Goal: Task Accomplishment & Management: Manage account settings

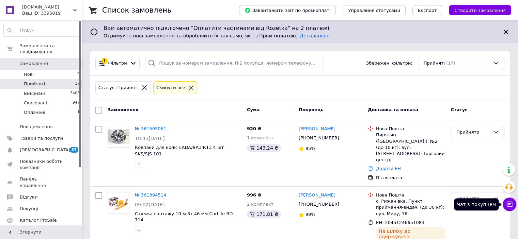
click at [505, 206] on button "Чат з покупцем" at bounding box center [509, 205] width 14 height 14
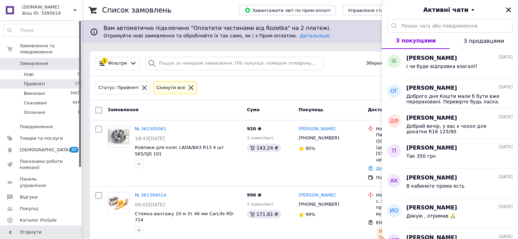
click at [206, 81] on div "Статус: Прийняті Cкинути все" at bounding box center [299, 88] width 411 height 16
click at [509, 11] on icon "Закрити" at bounding box center [508, 10] width 6 height 6
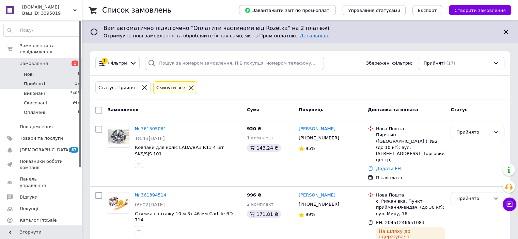
click at [38, 70] on li "Нові 1" at bounding box center [42, 75] width 84 height 10
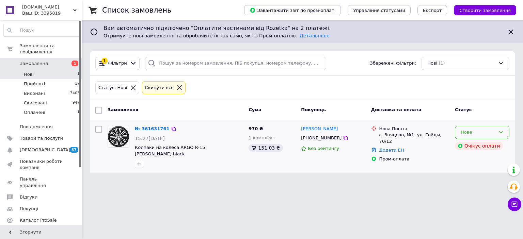
click at [502, 132] on icon at bounding box center [500, 132] width 5 height 5
click at [471, 148] on li "Прийнято" at bounding box center [482, 147] width 54 height 13
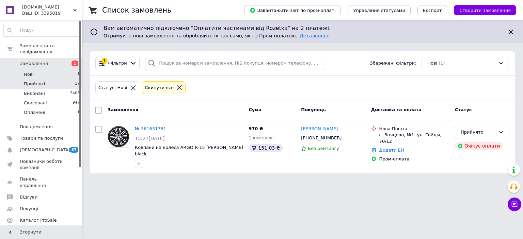
click at [48, 79] on li "Прийняті 17" at bounding box center [42, 84] width 84 height 10
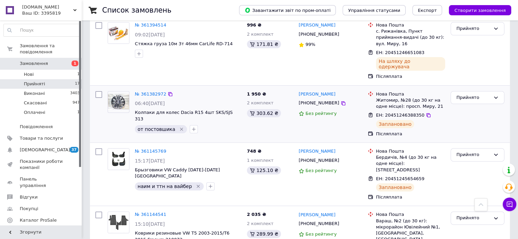
scroll to position [204, 0]
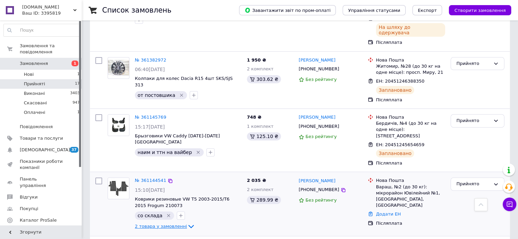
click at [187, 223] on icon at bounding box center [191, 227] width 8 height 8
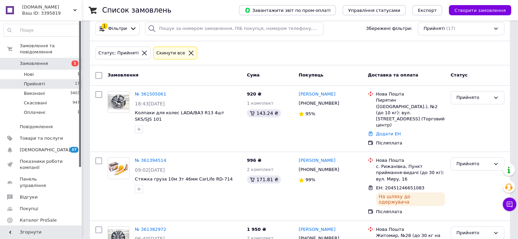
scroll to position [0, 0]
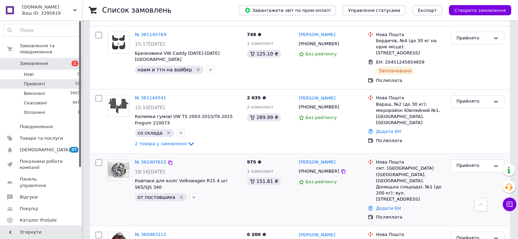
scroll to position [374, 0]
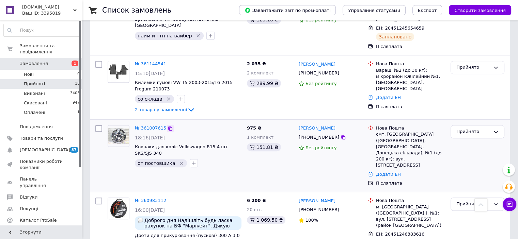
click at [167, 126] on icon at bounding box center [169, 128] width 5 height 5
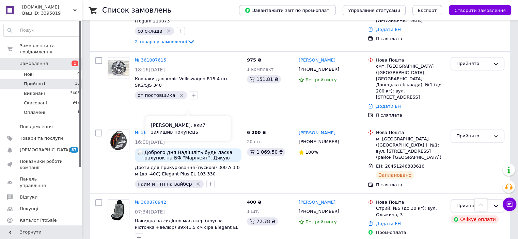
scroll to position [476, 0]
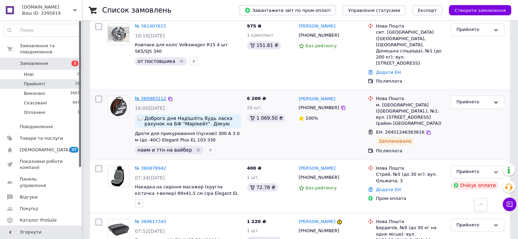
click at [151, 96] on link "№ 360983112" at bounding box center [150, 98] width 31 height 5
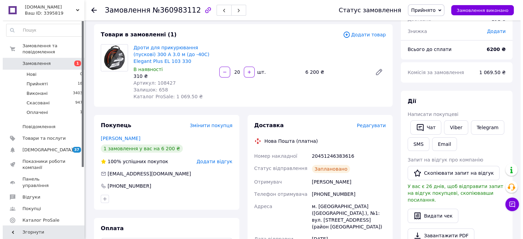
scroll to position [68, 0]
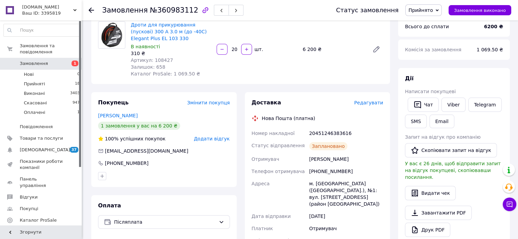
click at [375, 100] on span "Редагувати" at bounding box center [368, 102] width 29 height 5
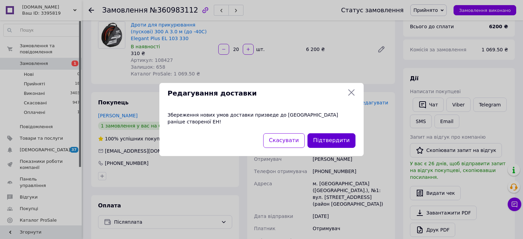
click at [331, 135] on button "Підтвердити" at bounding box center [331, 140] width 48 height 15
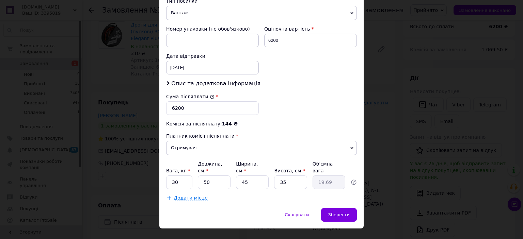
scroll to position [284, 0]
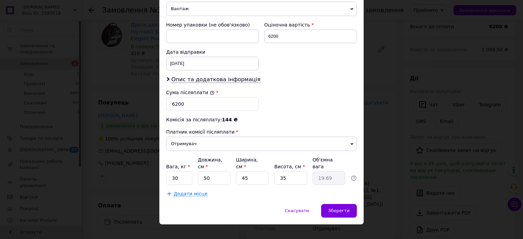
click at [187, 191] on span "Додати місце" at bounding box center [191, 194] width 34 height 6
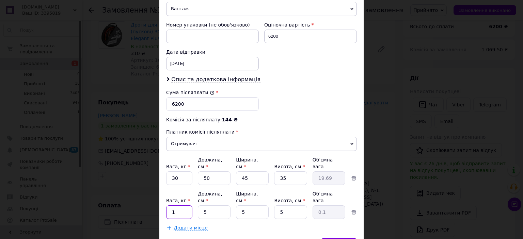
click at [181, 206] on input "1" at bounding box center [179, 213] width 26 height 14
type input "15"
click at [181, 171] on input "30" at bounding box center [179, 178] width 26 height 14
type input "3"
type input "15"
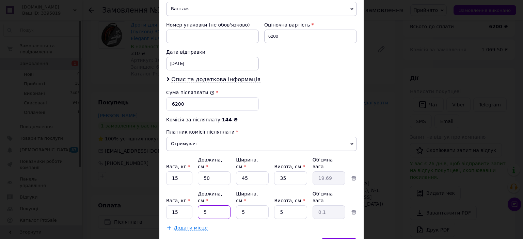
click at [215, 206] on input "5" at bounding box center [214, 213] width 33 height 14
type input "50"
type input "0.31"
type input "50"
click at [255, 206] on input "5" at bounding box center [252, 213] width 33 height 14
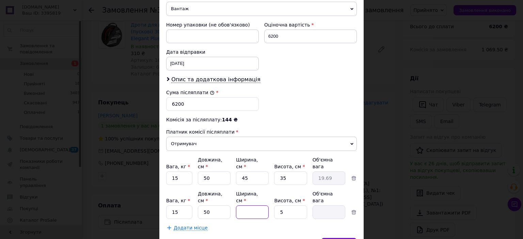
type input "4"
type input "0.25"
type input "45"
type input "2.81"
type input "45"
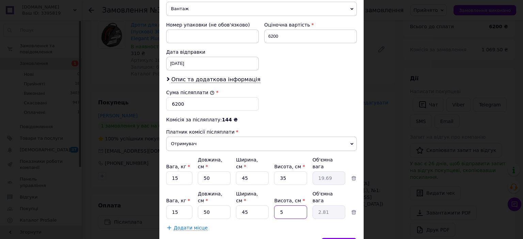
click at [286, 206] on input "5" at bounding box center [290, 213] width 33 height 14
click at [289, 171] on input "35" at bounding box center [290, 178] width 33 height 14
type input "3"
type input "1.69"
type input "1"
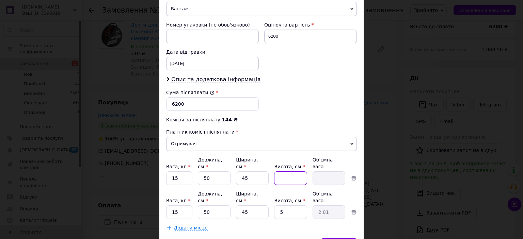
type input "0.56"
type input "17"
type input "9.56"
type input "17"
click at [289, 203] on div "Платник Отримувач Відправник Прізвище отримувача Грамолін Ім'я отримувача Олекс…" at bounding box center [261, 12] width 191 height 437
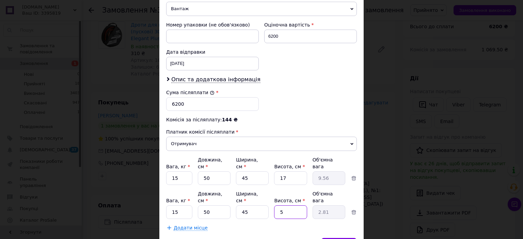
click at [290, 206] on input "5" at bounding box center [290, 213] width 33 height 14
type input "1"
type input "0.56"
type input "17"
type input "9.56"
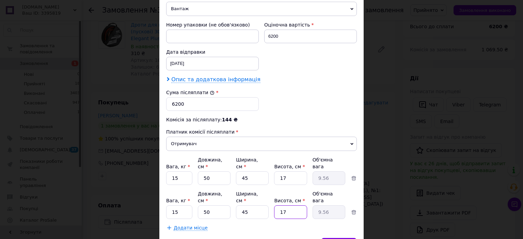
type input "17"
click at [235, 79] on span "Опис та додаткова інформація" at bounding box center [215, 79] width 89 height 7
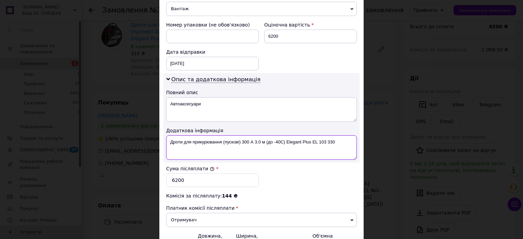
click at [343, 142] on textarea "Дроти для прикурювання (пускові) 300 А 3.0 м (до -40С) Elegant Plus EL 103 330" at bounding box center [261, 147] width 191 height 24
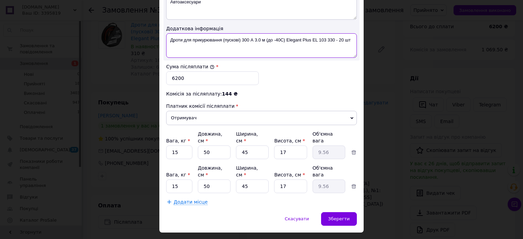
scroll to position [388, 0]
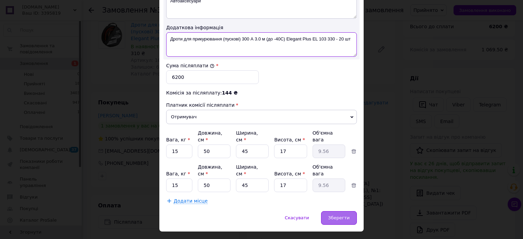
type textarea "Дроти для прикурювання (пускові) 300 А 3.0 м (до -40С) Elegant Plus EL 103 330 …"
click at [347, 215] on span "Зберегти" at bounding box center [338, 217] width 21 height 5
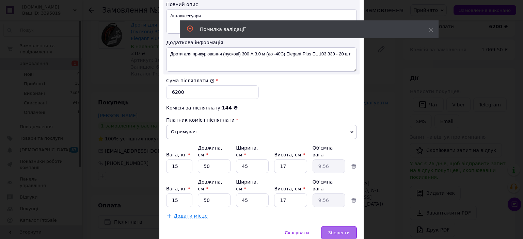
scroll to position [396, 0]
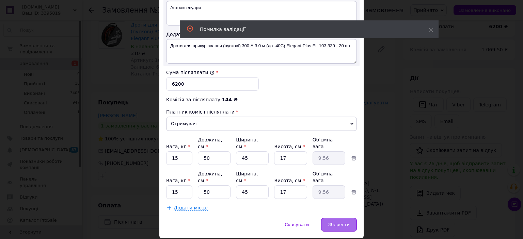
click at [338, 222] on span "Зберегти" at bounding box center [338, 224] width 21 height 5
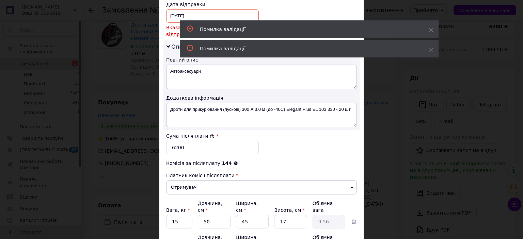
scroll to position [328, 0]
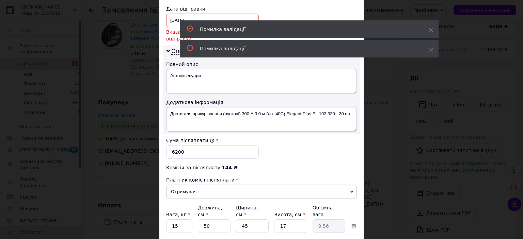
click at [322, 164] on div "Комісія за післяплату: 144 ₴" at bounding box center [261, 167] width 191 height 7
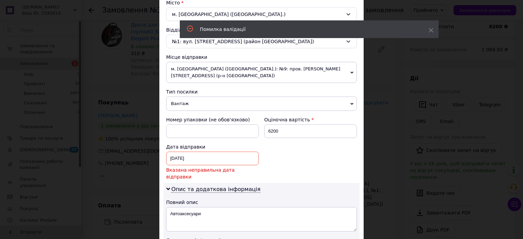
scroll to position [226, 0]
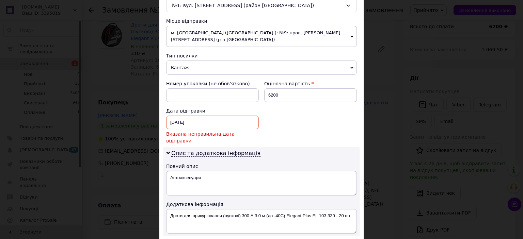
click at [174, 119] on div "11.09.2025 < 2025 > < Сентябрь > Пн Вт Ср Чт Пт Сб Вс 1 2 3 4 5 6 7 8 9 10 11 1…" at bounding box center [212, 123] width 93 height 14
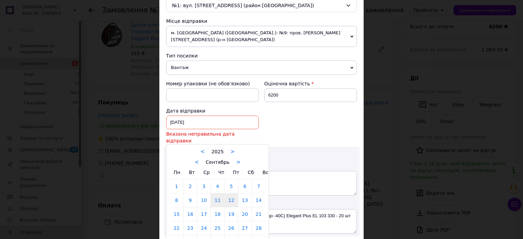
click at [228, 194] on link "12" at bounding box center [231, 201] width 13 height 14
type input "12.09.2025"
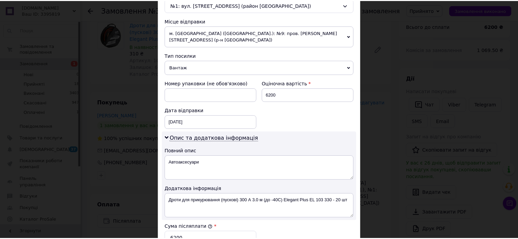
scroll to position [388, 0]
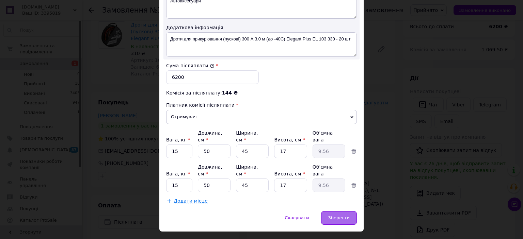
click at [331, 215] on span "Зберегти" at bounding box center [338, 217] width 21 height 5
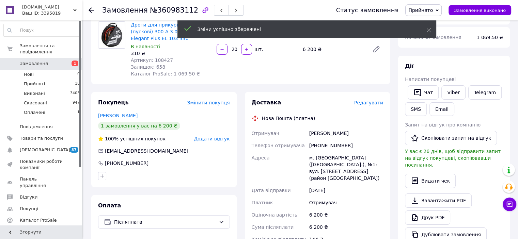
scroll to position [170, 0]
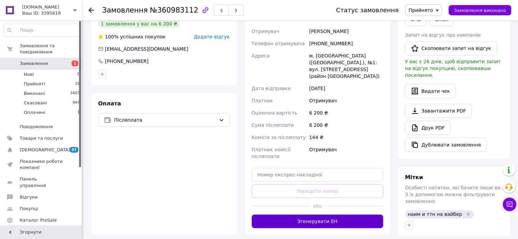
click at [344, 215] on button "Згенерувати ЕН" at bounding box center [317, 222] width 132 height 14
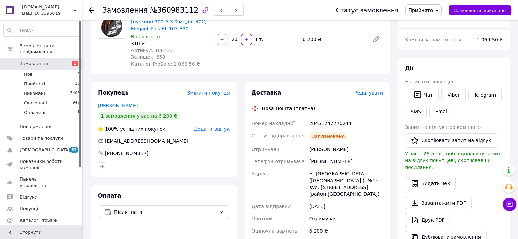
scroll to position [34, 0]
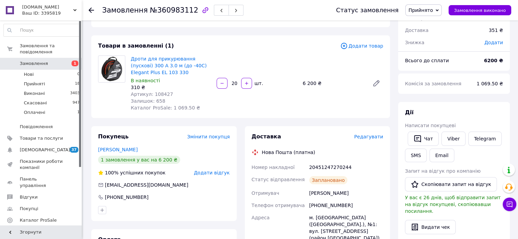
click at [88, 8] on icon at bounding box center [90, 9] width 5 height 5
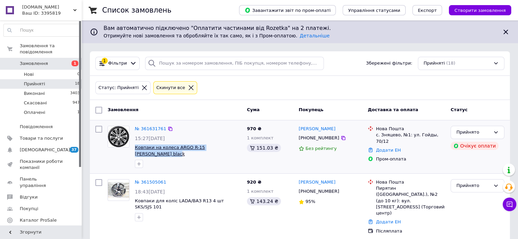
drag, startPoint x: 239, startPoint y: 146, endPoint x: 135, endPoint y: 149, distance: 104.5
click at [135, 149] on span "Ковпаки на колеса ARGO R-15 [PERSON_NAME] black" at bounding box center [188, 151] width 107 height 13
copy span "Ковпаки на колеса ARGO R-15 [PERSON_NAME] black"
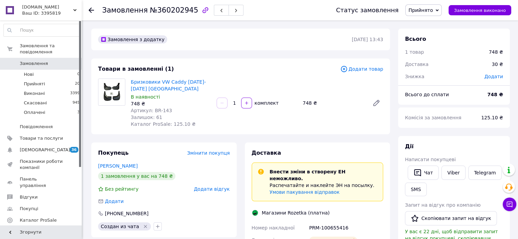
click at [90, 9] on use at bounding box center [90, 9] width 5 height 5
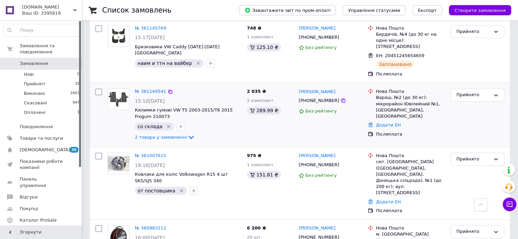
scroll to position [374, 0]
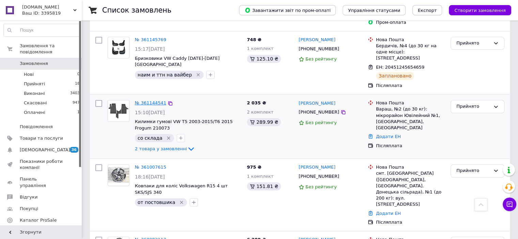
click at [151, 100] on link "№ 361144541" at bounding box center [150, 102] width 31 height 5
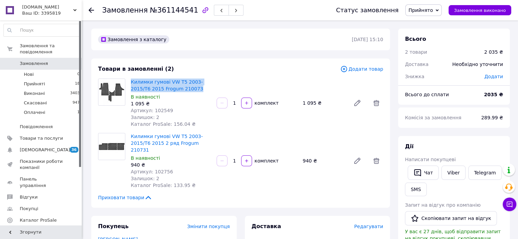
drag, startPoint x: 180, startPoint y: 87, endPoint x: 132, endPoint y: 76, distance: 49.6
click at [132, 76] on div "Товари в замовленні (2) Додати товар Килимки гумові VW T5 2003-2015/T6 2015 Fro…" at bounding box center [240, 133] width 298 height 149
copy link "Килимки гумові VW T5 2003-2015/T6 2015 Frogum 210073"
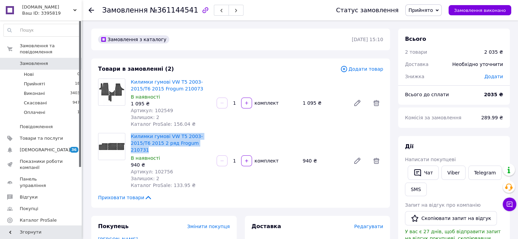
drag, startPoint x: 192, startPoint y: 143, endPoint x: 129, endPoint y: 137, distance: 63.2
click at [129, 137] on div "Килимки гумові VW T5 2003-2015/T6 2015 2 ряд Frogum 210731 В наявності 940 ₴ Ар…" at bounding box center [171, 161] width 86 height 59
click at [191, 147] on div "Килимки гумові VW T5 2003-2015/T6 2015 2 ряд Frogum 210731 В наявності 940 ₴ Ар…" at bounding box center [171, 161] width 86 height 59
drag, startPoint x: 192, startPoint y: 144, endPoint x: 167, endPoint y: 135, distance: 26.6
click at [167, 135] on span "Килимки гумові VW T5 2003-2015/T6 2015 2 ряд Frogum 210731" at bounding box center [171, 143] width 80 height 20
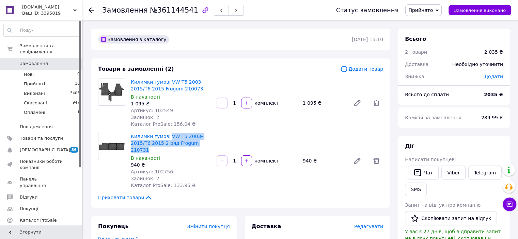
copy link "VW T5 2003-2015/T6 2015 2 ряд Frogum 210731"
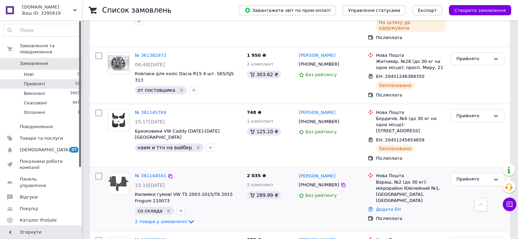
scroll to position [272, 0]
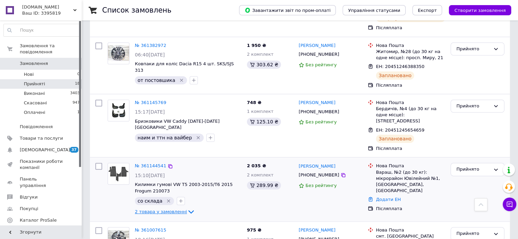
click at [188, 211] on icon at bounding box center [190, 212] width 5 height 3
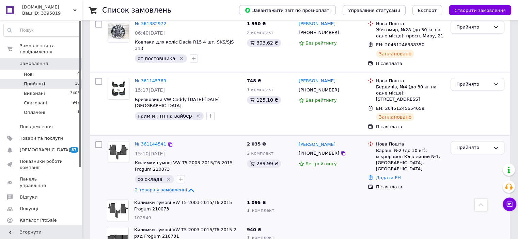
scroll to position [306, 0]
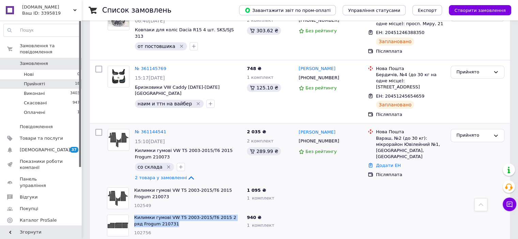
drag, startPoint x: 167, startPoint y: 189, endPoint x: 133, endPoint y: 181, distance: 35.6
click at [133, 212] on div "Килимки гумові VW T5 2003-2015/T6 2015 2 ряд Frogum 210731 102756" at bounding box center [187, 225] width 113 height 27
copy link "Килимки гумові VW T5 2003-2015/T6 2015 2 ряд Frogum 210731"
click at [152, 129] on link "№ 361144541" at bounding box center [150, 131] width 31 height 5
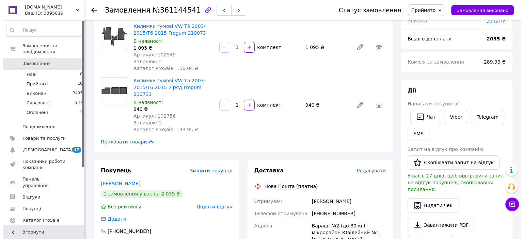
scroll to position [68, 0]
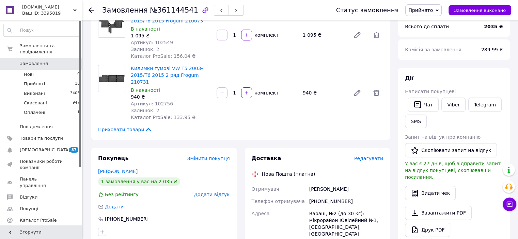
click at [371, 156] on span "Редагувати" at bounding box center [368, 158] width 29 height 5
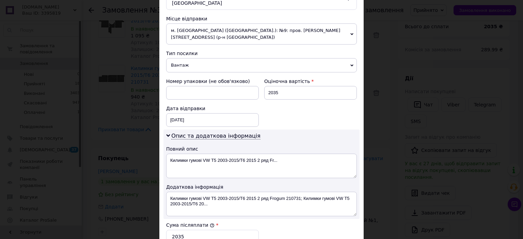
scroll to position [238, 0]
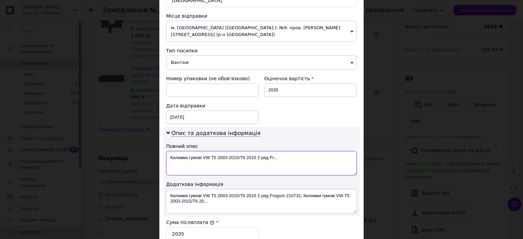
click at [291, 151] on textarea "Килимки гумові VW T5 2003-2015/T6 2015 2 ряд Fr..." at bounding box center [261, 163] width 191 height 24
type textarea "К"
type textarea "F"
type textarea "Ф"
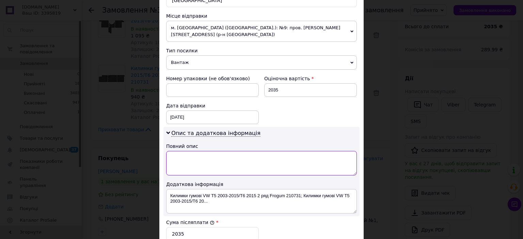
type textarea "f"
type textarea "Автоаксесуари"
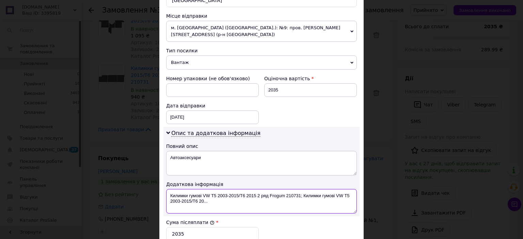
drag, startPoint x: 212, startPoint y: 193, endPoint x: 164, endPoint y: 182, distance: 49.2
click at [164, 182] on div "Опис та додаткова інформація Повний опис Автоаксесуари Додаткова інформація Кил…" at bounding box center [261, 171] width 196 height 89
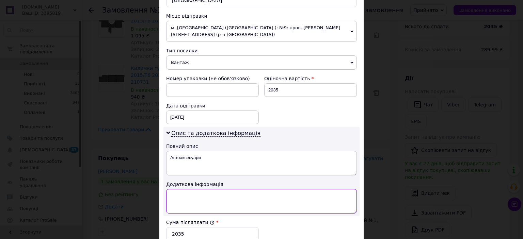
paste textarea "Килимки гумові VW T5 2003-2015/T6 2015 2 ряд Frogum 210731; Килимки гумові VW T…"
type textarea "Килимки гумові VW T5 2003-2015/T6 2015 2 ряд Frogum 210731; Килимки гумові VW T…"
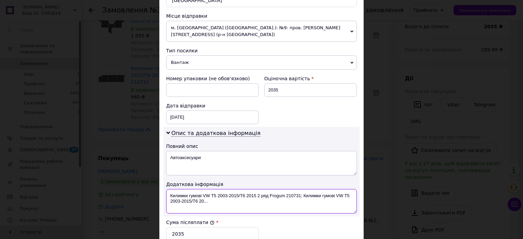
drag, startPoint x: 222, startPoint y: 192, endPoint x: 152, endPoint y: 184, distance: 70.2
click at [152, 184] on div "× Редагування доставки Спосіб доставки Нова Пошта (платна) Платник Отримувач Ві…" at bounding box center [261, 119] width 523 height 239
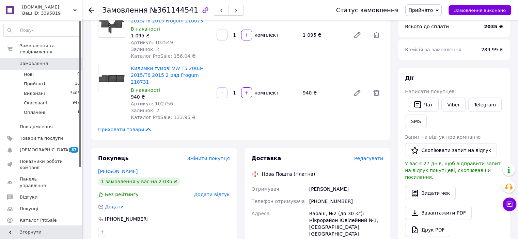
click at [362, 156] on span "Редагувати" at bounding box center [368, 158] width 29 height 5
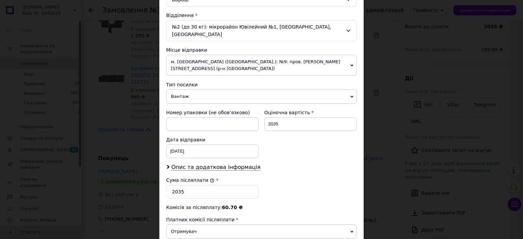
scroll to position [272, 0]
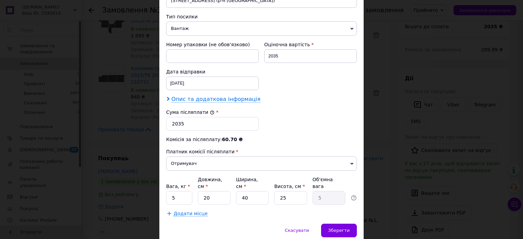
click at [216, 96] on span "Опис та додаткова інформація" at bounding box center [215, 99] width 89 height 7
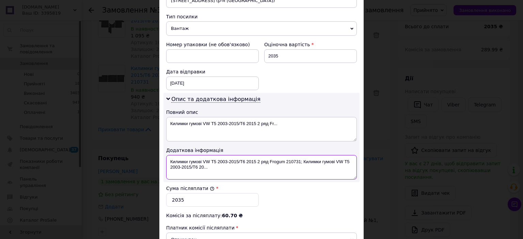
click at [216, 161] on textarea "Килимки гумові VW T5 2003-2015/T6 2015 2 ряд Frogum 210731; Килимки гумові VW T…" at bounding box center [261, 167] width 191 height 24
drag, startPoint x: 209, startPoint y: 160, endPoint x: 202, endPoint y: 160, distance: 7.5
click at [202, 160] on textarea "Килимки гумові VW T5 2003-2015/T6 2015 2 ряд Frogum 210731; Килимки гумові VW T…" at bounding box center [261, 167] width 191 height 24
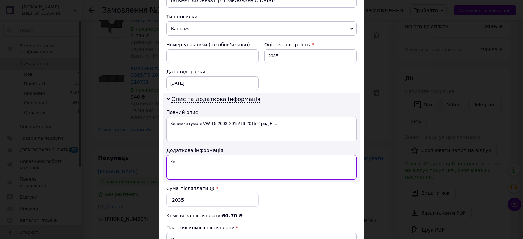
type textarea "К"
paste textarea "Килимки гумові VW T5 2003-2015/T6 2015 2 ряд Frogum 210731; Килимки гумові VW T…"
type textarea "К"
paste textarea "Килимки гумові VW T5 2003-2015/T6 2015 Frogum 210073"
click at [211, 155] on textarea "Килимки гумові VW T5 2003-2015/T6 2015 Frogum 210073" at bounding box center [261, 167] width 191 height 24
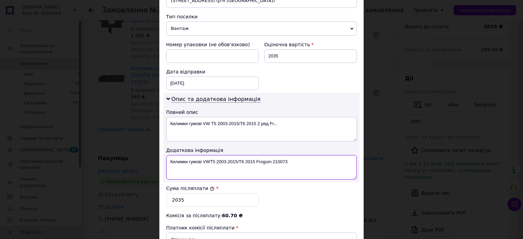
click at [273, 155] on textarea "Килимки гумові VWT5 2003-2015/T6 2015 Frogum 210073" at bounding box center [261, 167] width 191 height 24
click at [255, 155] on textarea "Килимки гумові VWT5 2003-2015/T6 2015 Frogum210073" at bounding box center [261, 167] width 191 height 24
click at [200, 155] on textarea "Килимки гумові VWT5 2003-2015/T6 2015Frogum210073" at bounding box center [261, 167] width 191 height 24
click at [170, 155] on textarea "Килимки гум VWT5 2003-2015/T6 2015Frogum210073" at bounding box center [261, 167] width 191 height 24
click at [186, 155] on textarea "Килимки гум VWT5 2003-2015/T6 2015Frogum210073" at bounding box center [261, 167] width 191 height 24
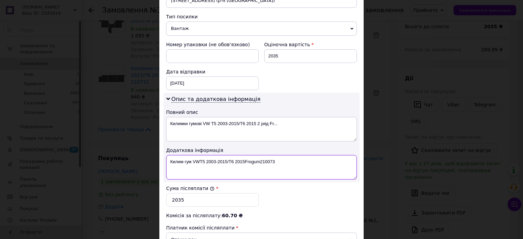
click at [278, 155] on textarea "Килим гум VWT5 2003-2015/T6 2015Frogum210073" at bounding box center [261, 167] width 191 height 24
paste textarea "VW T5 2003-2015/T6 2015 2 ряд Frogum 210731"
click at [277, 155] on textarea "Килим гум VWT5 2003-2015/T6 2015Frogum210073+VW T5 2003-2015/T6 2015 2 ряд Frog…" at bounding box center [261, 167] width 191 height 24
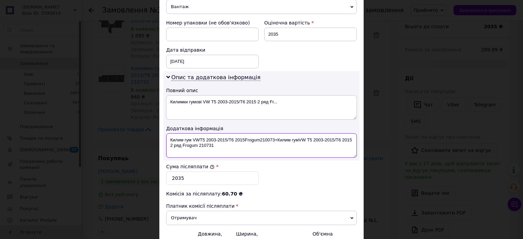
scroll to position [306, 0]
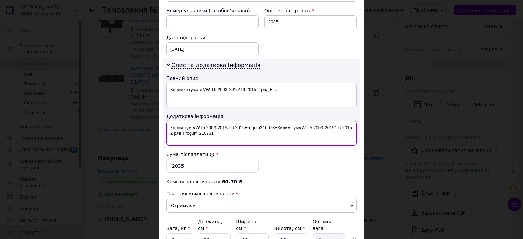
type textarea "Килим гум VWT5 2003-2015/T6 2015Frogum210073+Килим гумVW T5 2003-2015/T6 2015 2…"
click at [297, 83] on textarea "Килимки гумові VW T5 2003-2015/T6 2015 2 ряд Fr..." at bounding box center [261, 95] width 191 height 24
type textarea "К"
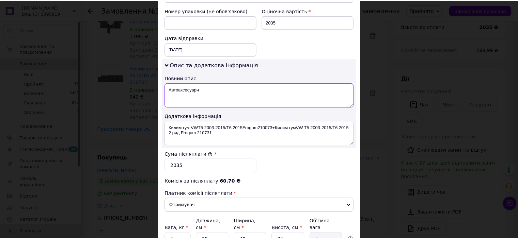
scroll to position [340, 0]
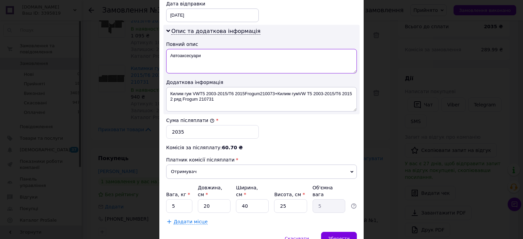
type textarea "Автоаксесуари"
click at [178, 199] on input "5" at bounding box center [179, 206] width 26 height 14
click at [332, 232] on div "Зберегти" at bounding box center [339, 239] width 36 height 14
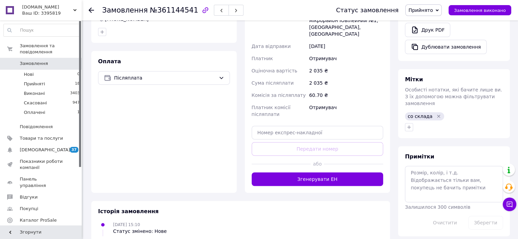
scroll to position [272, 0]
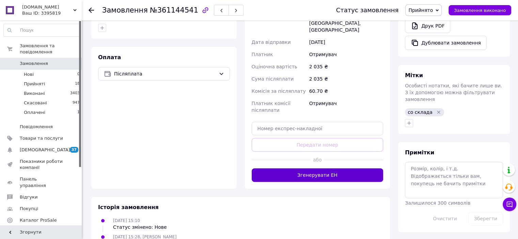
click at [324, 168] on button "Згенерувати ЕН" at bounding box center [317, 175] width 132 height 14
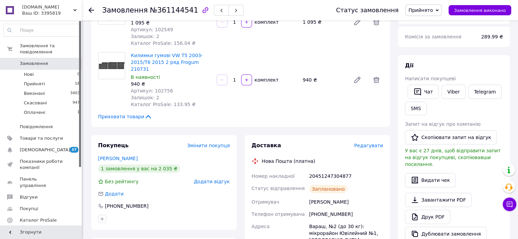
scroll to position [0, 0]
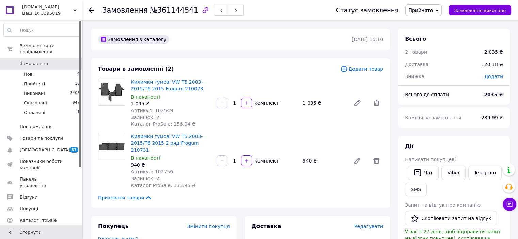
click at [91, 11] on icon at bounding box center [90, 9] width 5 height 5
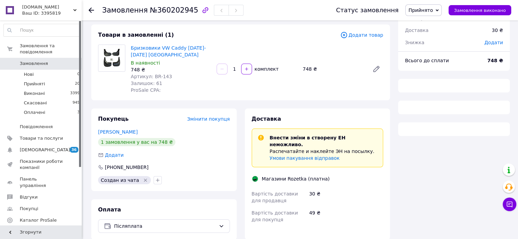
scroll to position [34, 0]
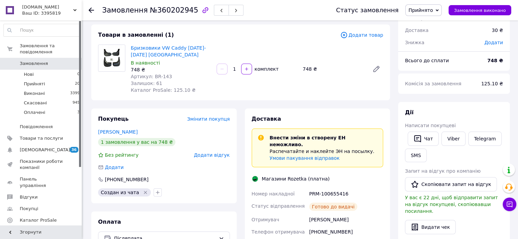
click at [88, 9] on icon at bounding box center [90, 9] width 5 height 5
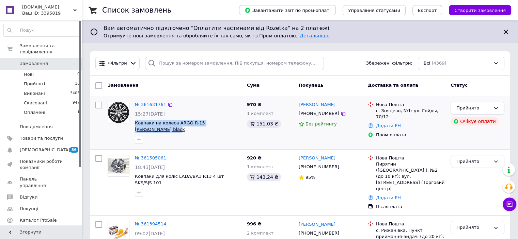
drag, startPoint x: 239, startPoint y: 124, endPoint x: 135, endPoint y: 120, distance: 103.5
click at [135, 120] on span "Ковпаки на колеса ARGO R-15 [PERSON_NAME] black" at bounding box center [188, 126] width 107 height 13
copy span "Ковпаки на колеса ARGO R-15 [PERSON_NAME] black"
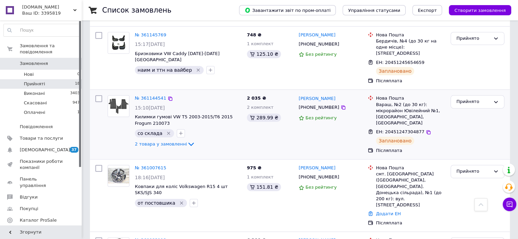
scroll to position [340, 0]
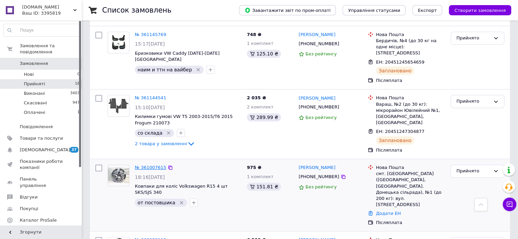
click at [152, 165] on link "№ 361007615" at bounding box center [150, 167] width 31 height 5
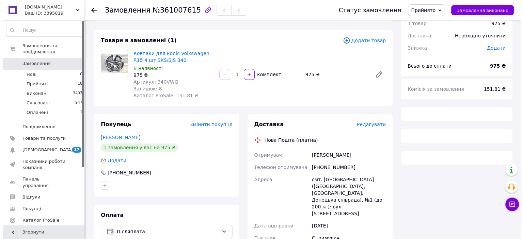
scroll to position [102, 0]
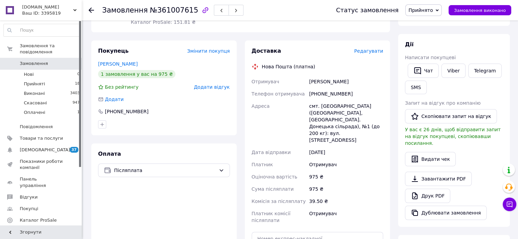
click at [367, 51] on span "Редагувати" at bounding box center [368, 50] width 29 height 5
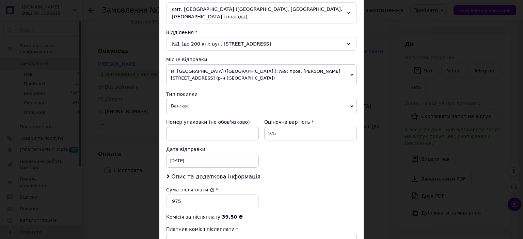
scroll to position [284, 0]
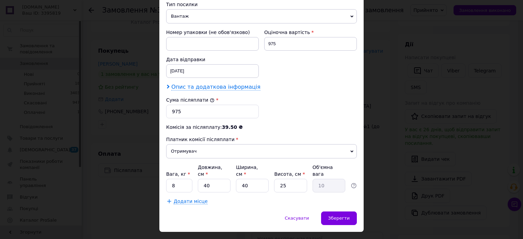
click at [223, 84] on span "Опис та додаткова інформація" at bounding box center [215, 87] width 89 height 7
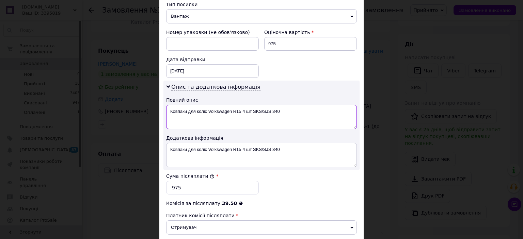
click at [287, 105] on textarea "Ковпаки для коліс Volkswagen R15 4 шт SKS/SJS 340" at bounding box center [261, 117] width 191 height 24
type textarea "[PERSON_NAME]"
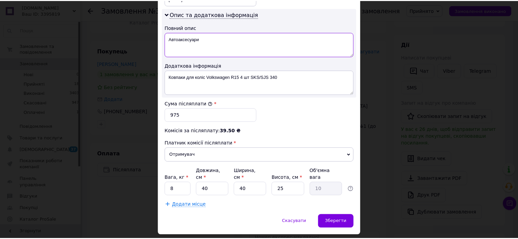
scroll to position [361, 0]
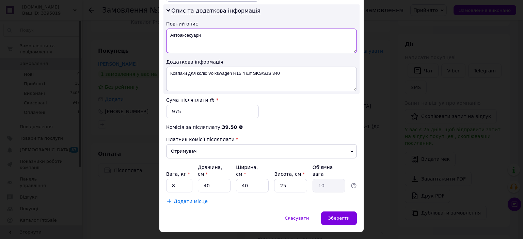
type textarea "Автоаксесуари"
click at [186, 179] on input "8" at bounding box center [179, 186] width 26 height 14
type input "6"
click at [212, 179] on input "40" at bounding box center [214, 186] width 33 height 14
type input "4"
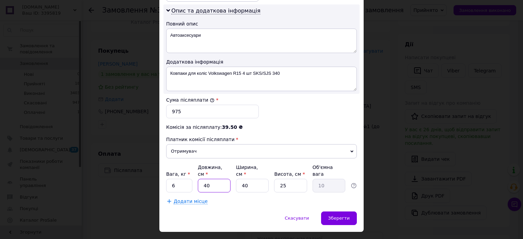
type input "1"
type input "42"
type input "10.5"
type input "42"
click at [251, 179] on input "40" at bounding box center [252, 186] width 33 height 14
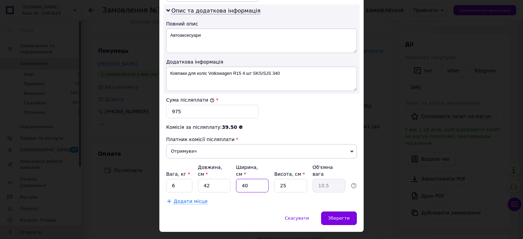
type input "4"
type input "1.05"
type input "42"
type input "11.03"
type input "42"
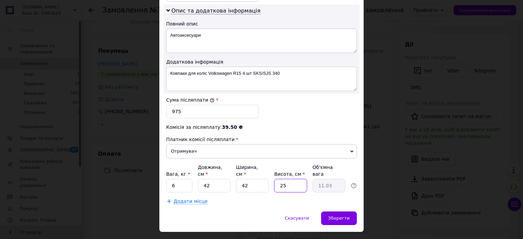
click at [300, 179] on input "25" at bounding box center [290, 186] width 33 height 14
type input "2"
type input "0.88"
type input "20"
type input "8.82"
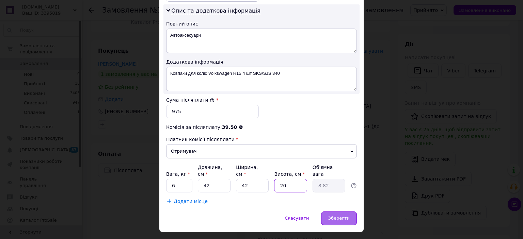
type input "20"
click at [335, 216] on span "Зберегти" at bounding box center [338, 218] width 21 height 5
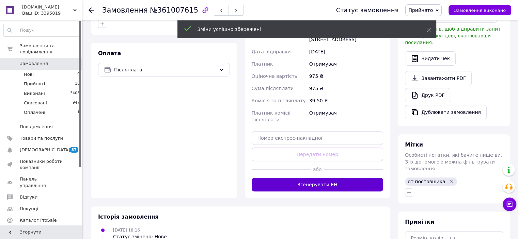
scroll to position [204, 0]
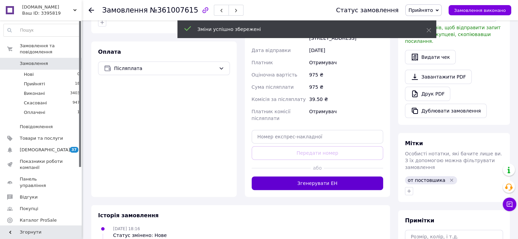
click at [320, 177] on button "Згенерувати ЕН" at bounding box center [317, 184] width 132 height 14
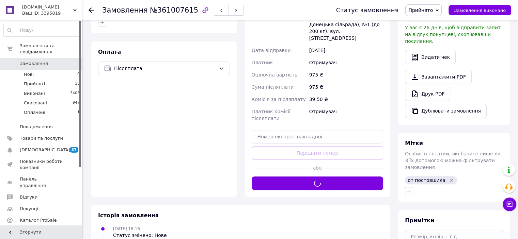
scroll to position [34, 0]
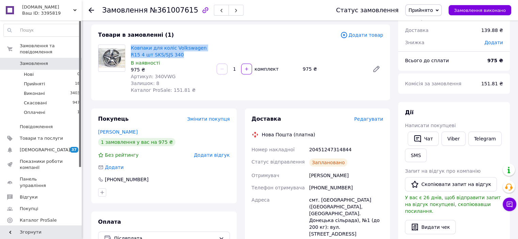
drag, startPoint x: 168, startPoint y: 54, endPoint x: 129, endPoint y: 48, distance: 39.9
click at [129, 48] on div "Ковпаки для коліс Volkswagen R15 4 шт SKS/SJS 340 В наявності 975 ₴ Артикул: 34…" at bounding box center [171, 69] width 86 height 52
copy link "Ковпаки для коліс Volkswagen R15 4 шт SKS/SJS 340"
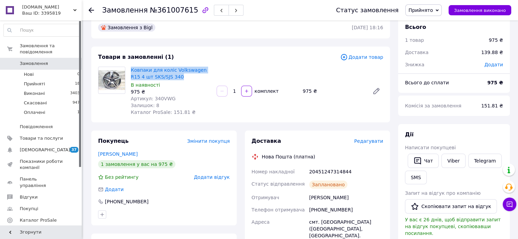
scroll to position [0, 0]
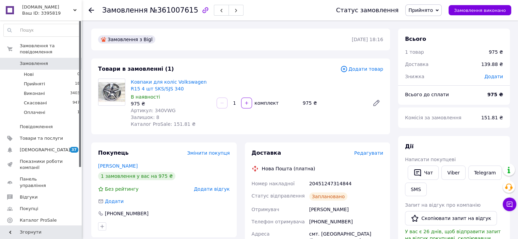
click at [89, 9] on icon at bounding box center [90, 9] width 5 height 5
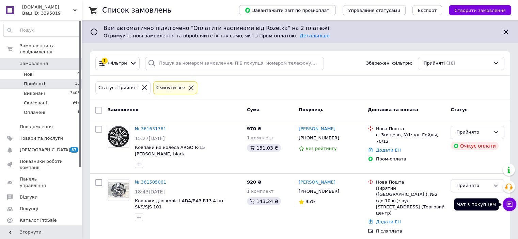
click at [508, 203] on icon at bounding box center [509, 204] width 7 height 7
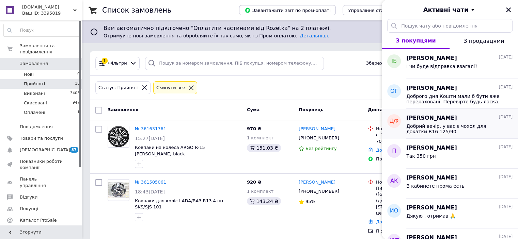
click at [440, 126] on span "Добрий вечір, у вас є чохол для докатки R16 125/90" at bounding box center [454, 129] width 97 height 11
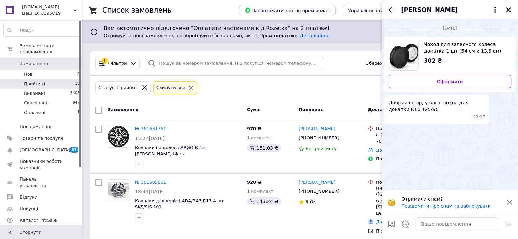
click at [393, 8] on icon "Назад" at bounding box center [391, 10] width 8 height 8
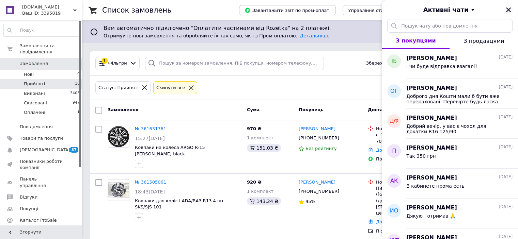
click at [509, 9] on icon "Закрити" at bounding box center [508, 9] width 5 height 5
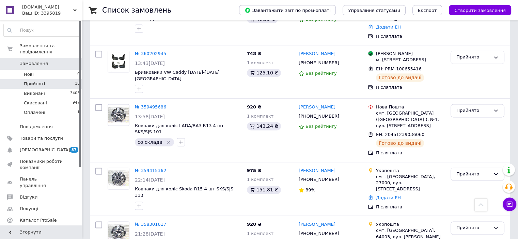
scroll to position [897, 0]
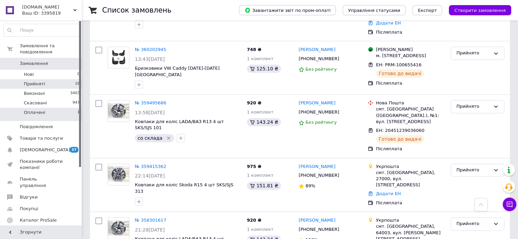
click at [53, 109] on li "Оплачені 1" at bounding box center [42, 114] width 84 height 13
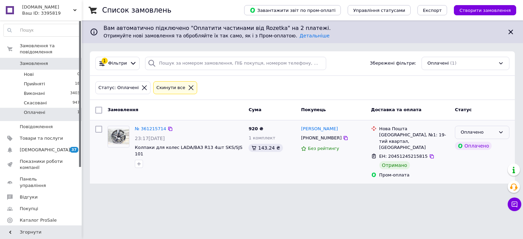
click at [503, 131] on icon at bounding box center [500, 132] width 5 height 5
click at [473, 158] on li "Виконано" at bounding box center [482, 159] width 54 height 13
click at [61, 79] on li "Прийняті 18" at bounding box center [42, 84] width 84 height 10
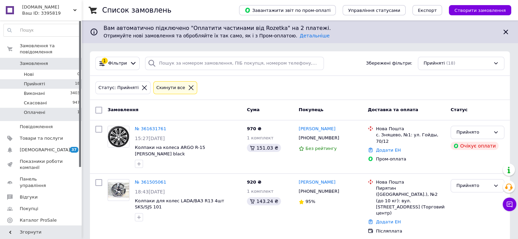
click at [37, 110] on span "Оплачені" at bounding box center [34, 113] width 21 height 6
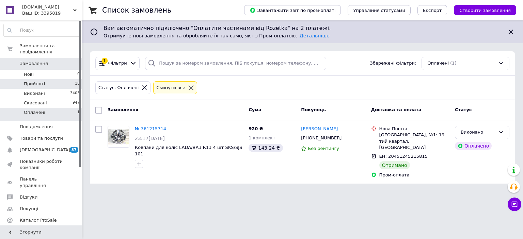
click at [47, 79] on li "Прийняті 18" at bounding box center [42, 84] width 84 height 10
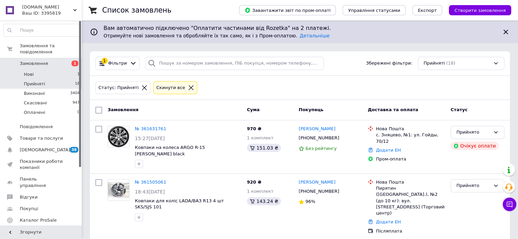
click at [40, 70] on li "Нові 1" at bounding box center [42, 75] width 84 height 10
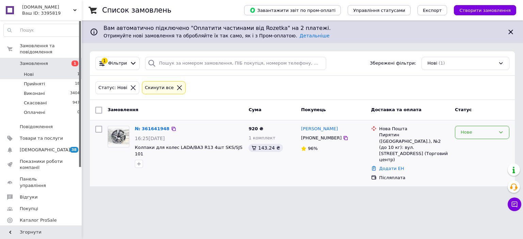
click at [502, 133] on icon at bounding box center [500, 132] width 5 height 5
click at [484, 146] on li "Прийнято" at bounding box center [482, 147] width 54 height 13
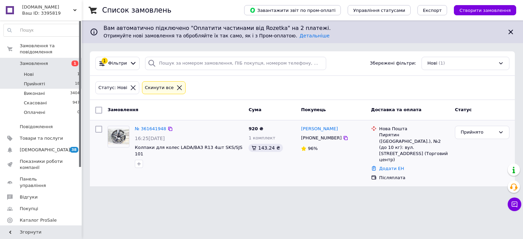
click at [67, 79] on li "Прийняті 18" at bounding box center [42, 84] width 84 height 10
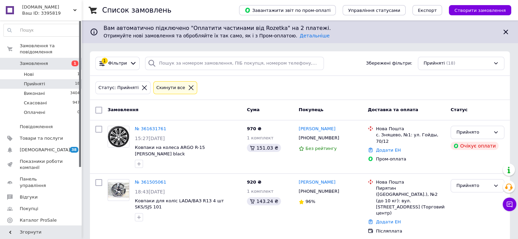
scroll to position [34, 0]
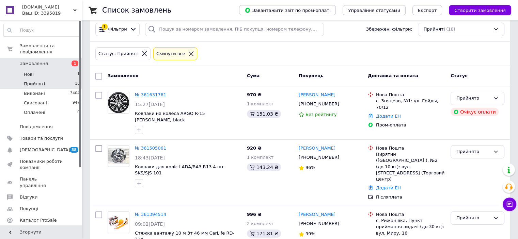
click at [51, 70] on li "Нові 1" at bounding box center [42, 75] width 84 height 10
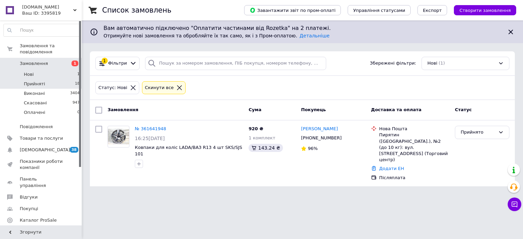
click at [75, 81] on span "18" at bounding box center [77, 84] width 5 height 6
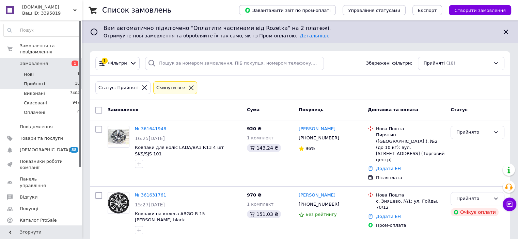
click at [68, 70] on li "Нові 1" at bounding box center [42, 75] width 84 height 10
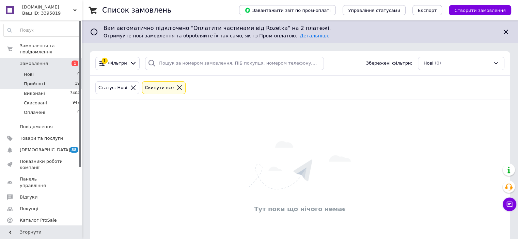
click at [69, 79] on li "Прийняті 19" at bounding box center [42, 84] width 84 height 10
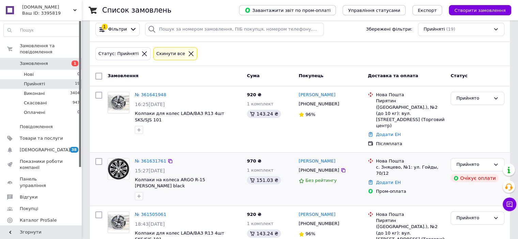
scroll to position [68, 0]
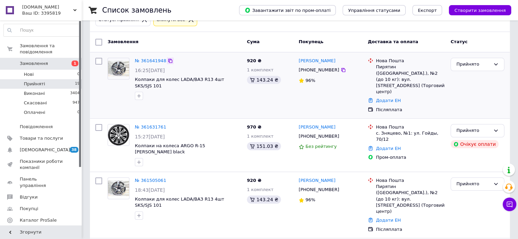
click at [168, 58] on icon at bounding box center [169, 60] width 5 height 5
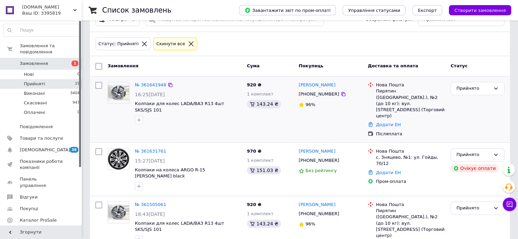
scroll to position [0, 0]
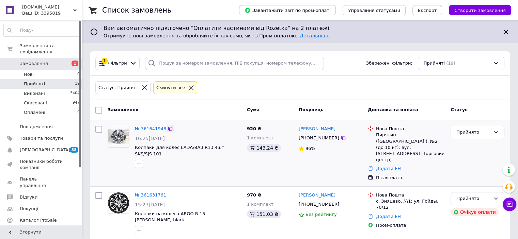
click at [167, 127] on icon at bounding box center [169, 128] width 5 height 5
click at [510, 205] on icon at bounding box center [509, 204] width 7 height 7
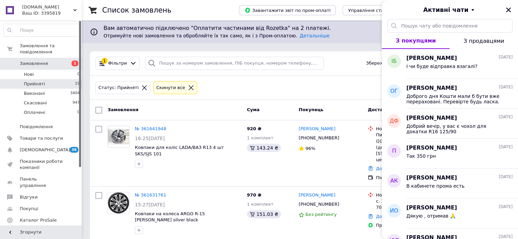
click at [510, 205] on span "05.09.2025" at bounding box center [505, 207] width 14 height 6
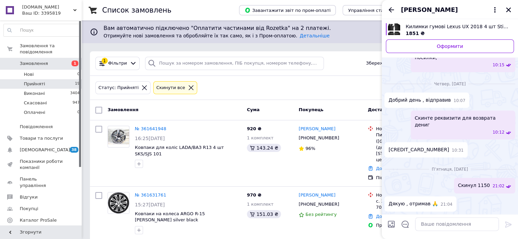
scroll to position [926, 0]
click at [395, 9] on icon "Назад" at bounding box center [391, 10] width 8 height 8
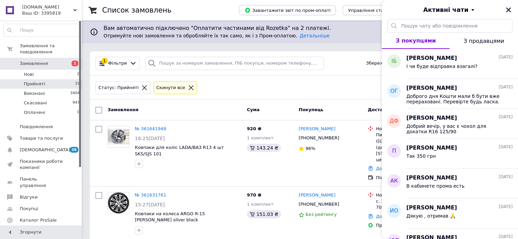
click at [508, 11] on icon "Закрити" at bounding box center [508, 10] width 6 height 6
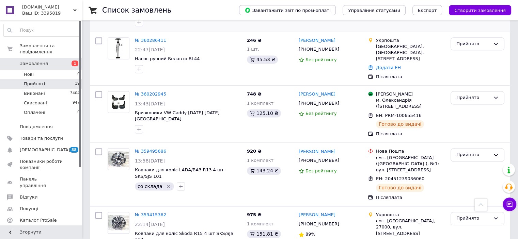
scroll to position [951, 0]
